Goal: Use online tool/utility

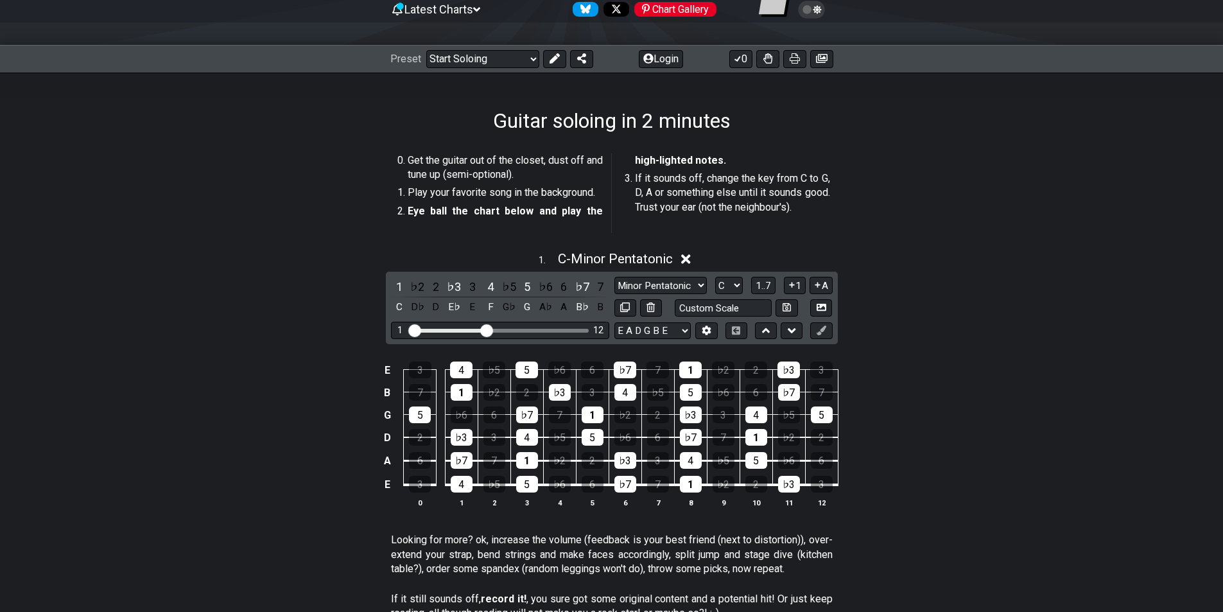
scroll to position [193, 0]
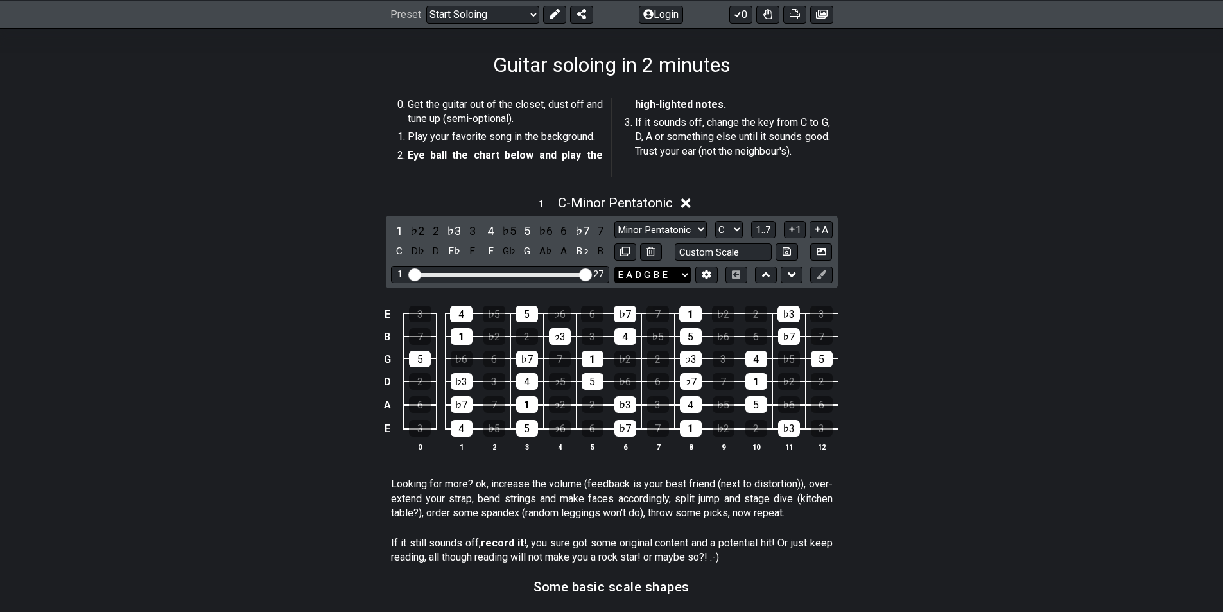
drag, startPoint x: 485, startPoint y: 271, endPoint x: 635, endPoint y: 275, distance: 149.6
click at [591, 273] on input "Visible fret range" at bounding box center [500, 273] width 182 height 0
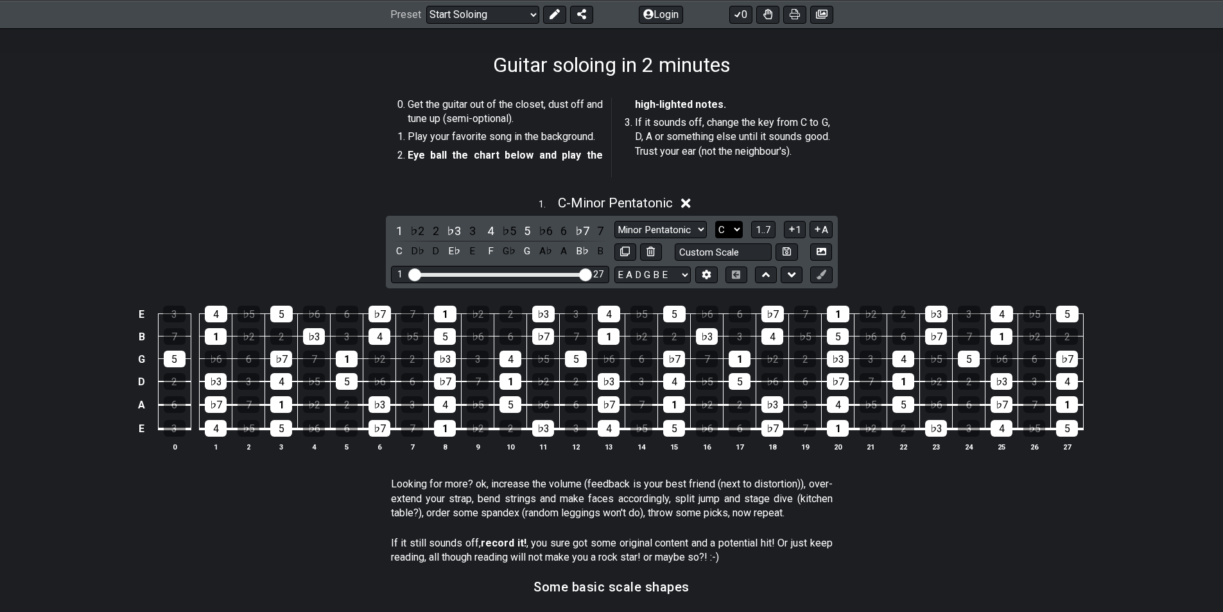
click at [732, 228] on select "A♭ A A♯ B♭ B C C♯ D♭ D D♯ E♭ E F F♯ G♭ G G♯" at bounding box center [729, 229] width 28 height 17
select select "B"
click at [715, 221] on select "A♭ A A♯ B♭ B C C♯ D♭ D D♯ E♭ E F F♯ G♭ G G♯" at bounding box center [729, 229] width 28 height 17
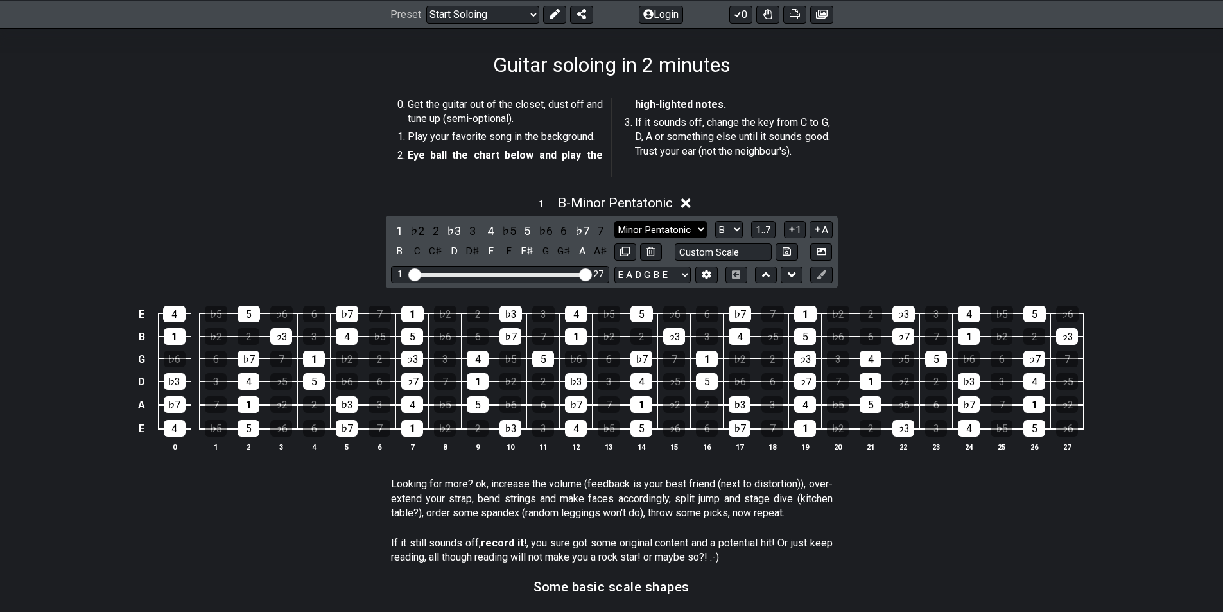
click at [693, 228] on select "Minor Pentatonic Root Minor Pentatonic Major Pentatonic Minor Blues Major Blues…" at bounding box center [660, 229] width 92 height 17
select select "Major / [PERSON_NAME]"
click at [614, 221] on select "Minor Pentatonic Root Minor Pentatonic Major Pentatonic Minor Blues Major Blues…" at bounding box center [660, 229] width 92 height 17
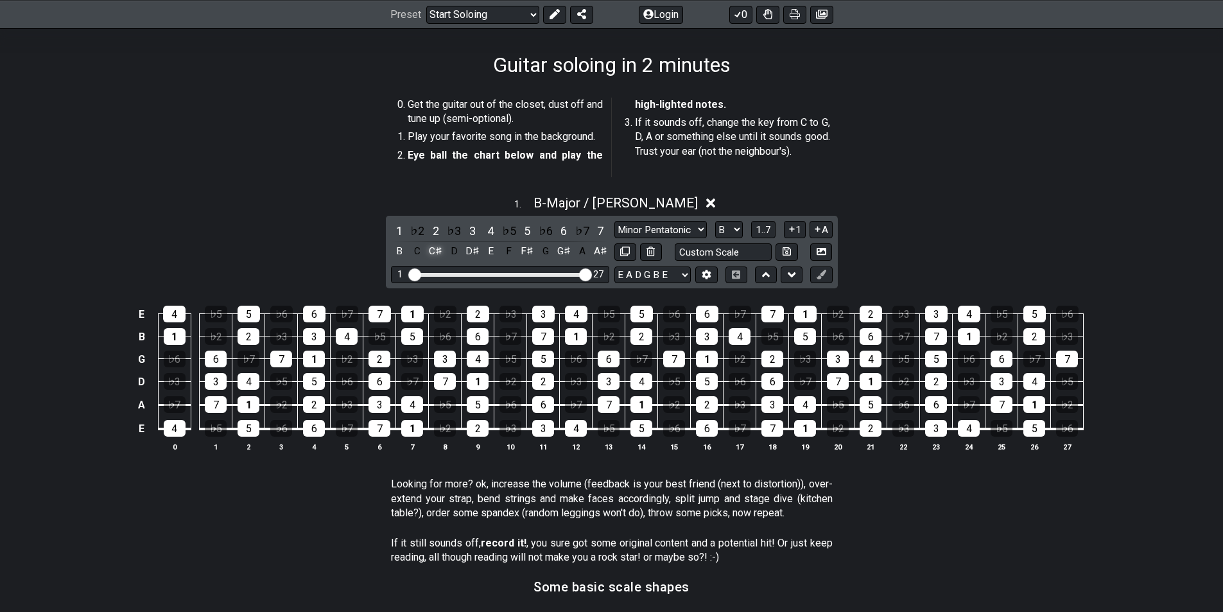
click at [439, 253] on div "C♯" at bounding box center [435, 251] width 17 height 17
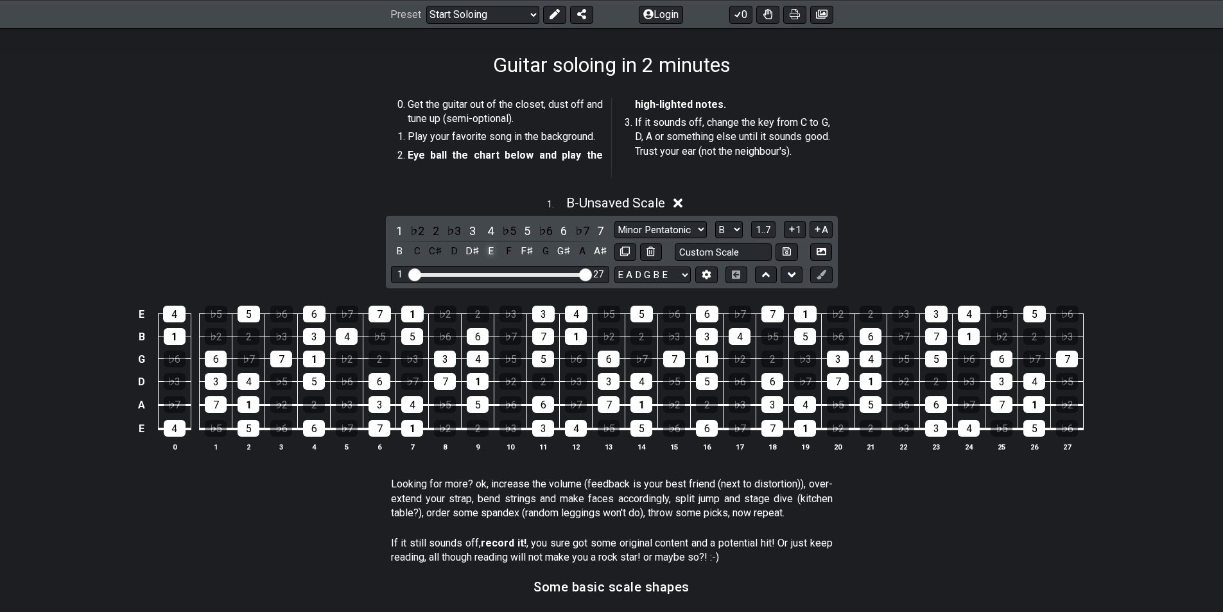
click at [492, 253] on div "E" at bounding box center [490, 251] width 17 height 17
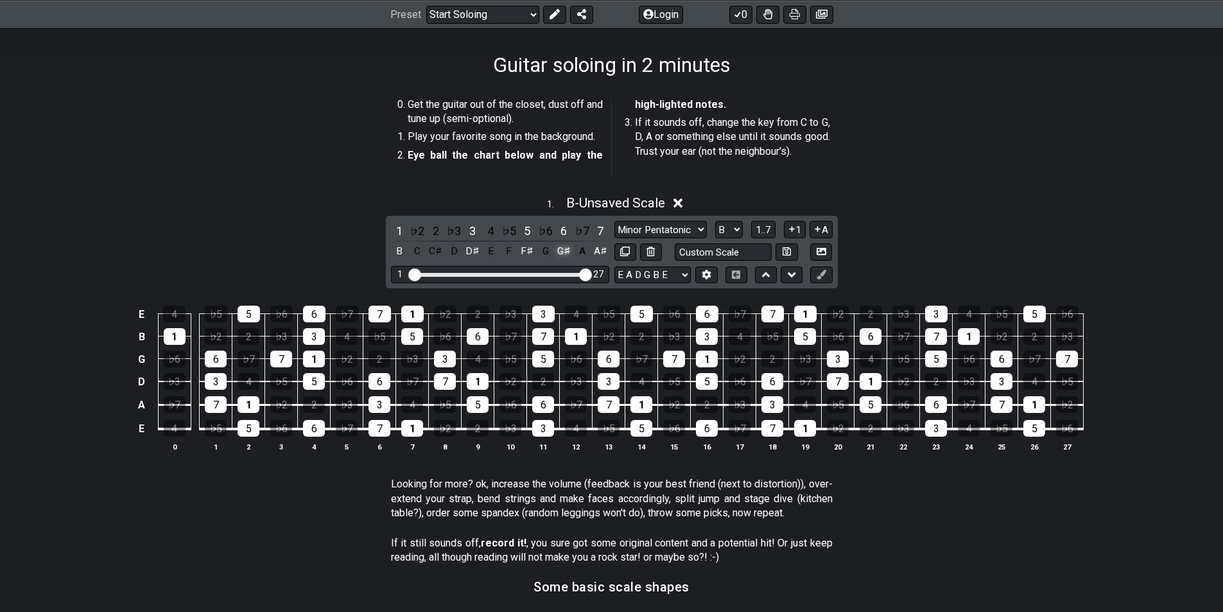
click at [562, 255] on div "G♯" at bounding box center [563, 251] width 17 height 17
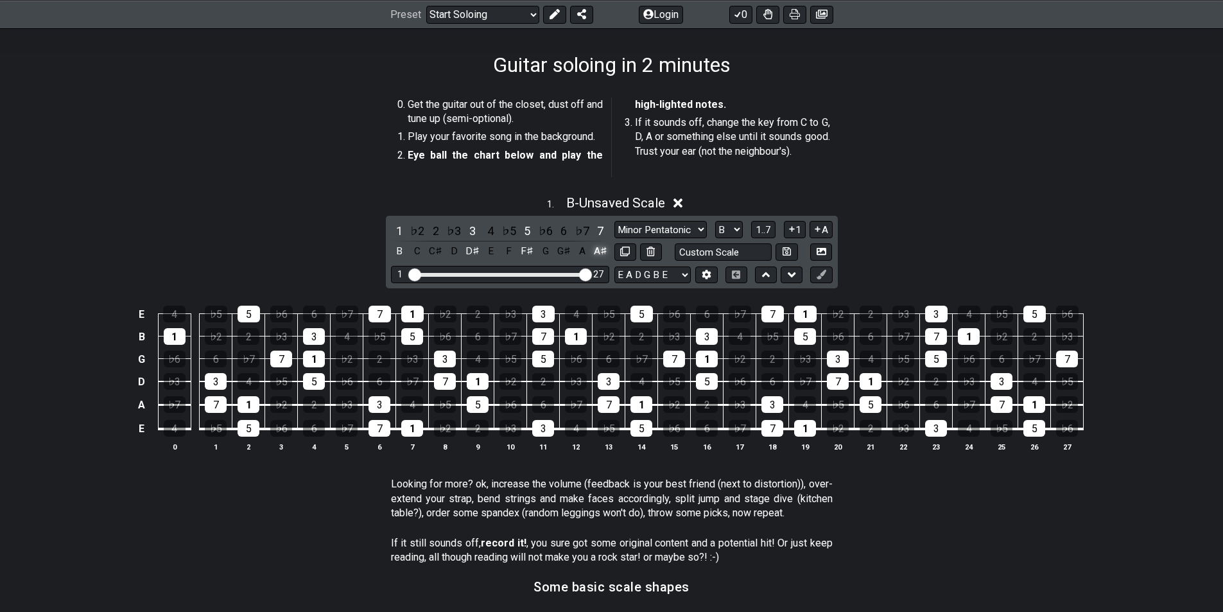
click at [599, 248] on div "A♯" at bounding box center [600, 251] width 17 height 17
